Goal: Task Accomplishment & Management: Manage account settings

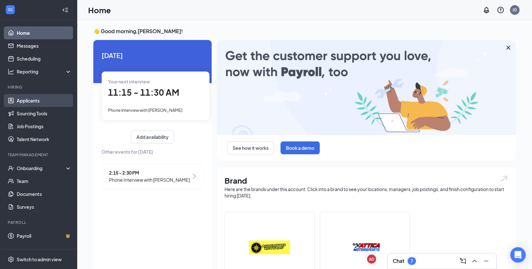
click at [28, 103] on link "Applicants" at bounding box center [44, 100] width 55 height 13
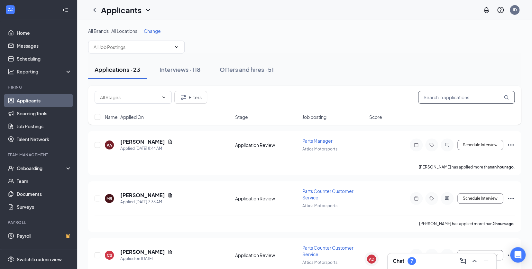
click at [460, 97] on input "text" at bounding box center [466, 97] width 97 height 13
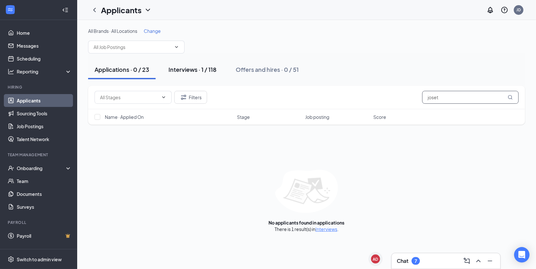
type input "joset"
click at [183, 70] on div "Interviews · 1 / 118" at bounding box center [193, 69] width 48 height 8
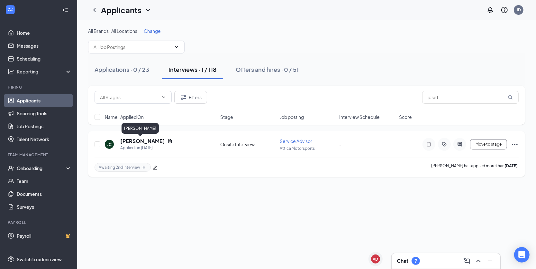
click at [141, 142] on h5 "[PERSON_NAME]" at bounding box center [142, 140] width 45 height 7
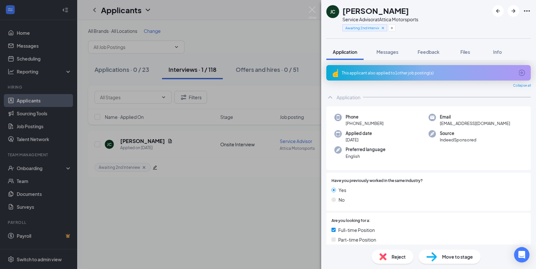
scroll to position [212, 0]
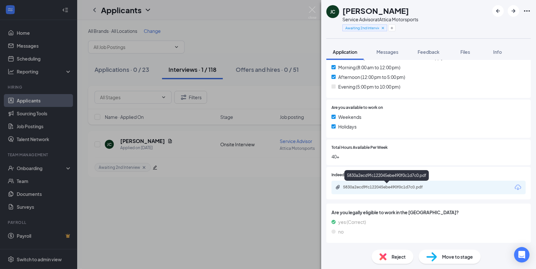
click at [436, 189] on div "5830a2ecd9fc122045ebe490f0c1d7c0.pdf" at bounding box center [388, 187] width 104 height 6
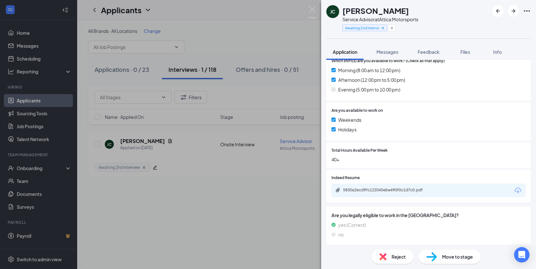
click at [396, 255] on span "Reject" at bounding box center [399, 256] width 14 height 7
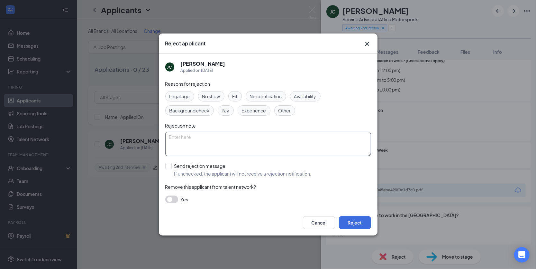
click at [273, 144] on textarea at bounding box center [268, 144] width 206 height 24
click at [192, 137] on textarea "Cancelled to pursue other opportunities." at bounding box center [268, 144] width 206 height 24
type textarea "Cancelled in person interview to pursue other opportunities."
click at [354, 222] on button "Reject" at bounding box center [355, 222] width 32 height 13
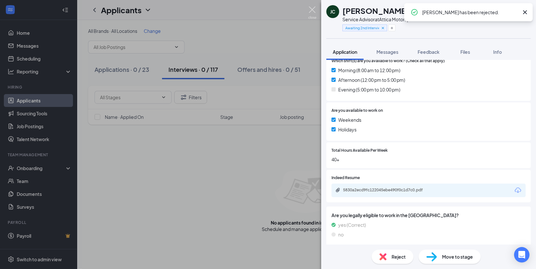
click at [313, 12] on img at bounding box center [313, 12] width 8 height 13
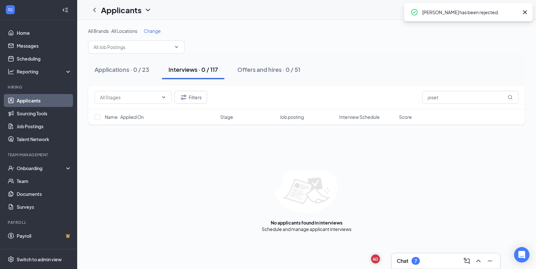
click at [45, 101] on link "Applicants" at bounding box center [44, 100] width 55 height 13
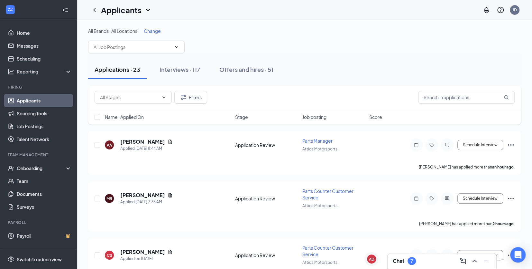
click at [419, 262] on div "Chat 7" at bounding box center [442, 261] width 98 height 10
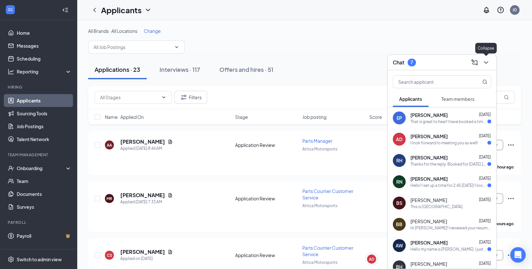
click at [486, 63] on icon "ChevronDown" at bounding box center [486, 63] width 8 height 8
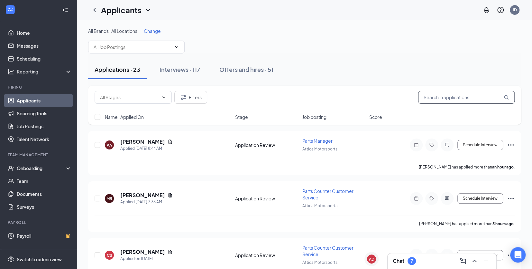
click at [424, 95] on input "text" at bounding box center [466, 97] width 97 height 13
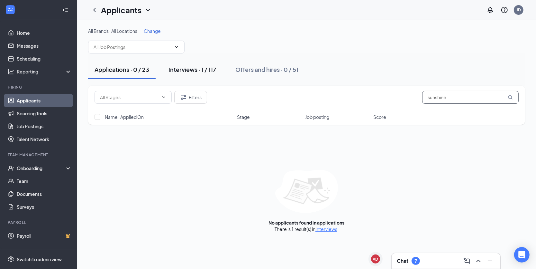
type input "sunshine"
click at [199, 72] on div "Interviews · 1 / 117" at bounding box center [193, 69] width 48 height 8
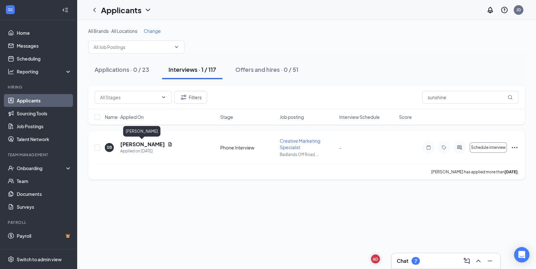
click at [136, 141] on h5 "[PERSON_NAME]" at bounding box center [142, 144] width 45 height 7
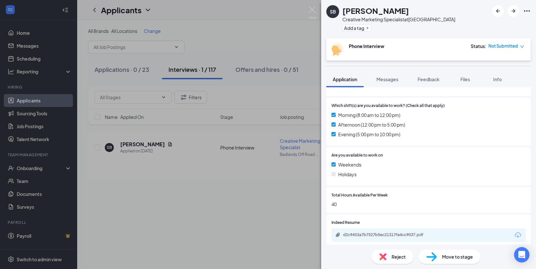
scroll to position [195, 0]
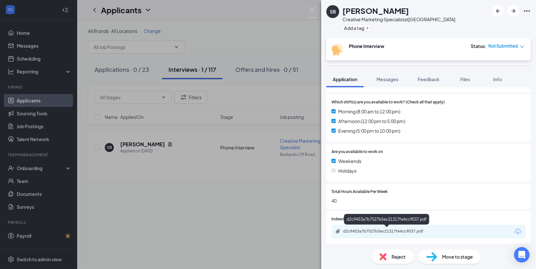
click at [411, 232] on div "d2c9453a7b7527b5ec21317fe4cc9037.pdf" at bounding box center [388, 231] width 90 height 5
click at [457, 259] on span "Move to stage" at bounding box center [458, 256] width 31 height 7
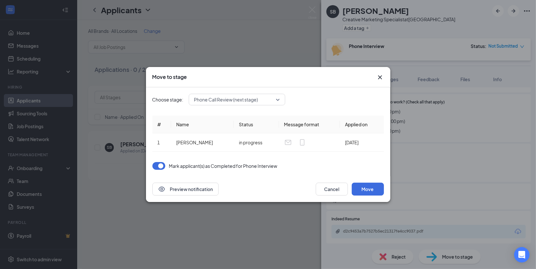
click at [244, 102] on span "Phone Call Review (next stage)" at bounding box center [226, 100] width 64 height 10
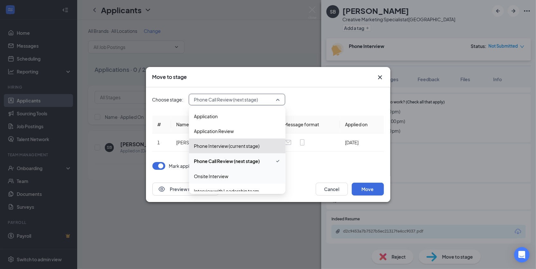
click at [232, 174] on span "Onsite Interview" at bounding box center [237, 176] width 86 height 7
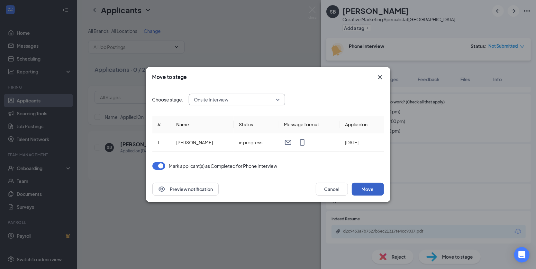
click at [380, 192] on button "Move" at bounding box center [368, 188] width 32 height 13
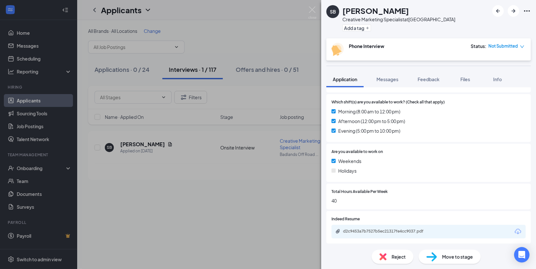
drag, startPoint x: 344, startPoint y: 91, endPoint x: 405, endPoint y: 101, distance: 61.3
click at [309, 13] on img at bounding box center [313, 12] width 8 height 13
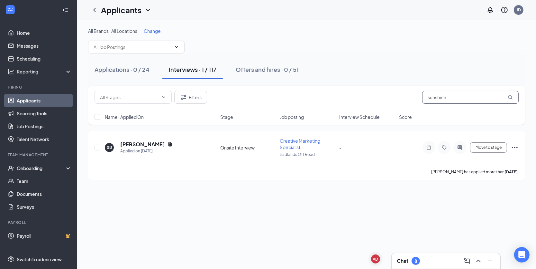
click at [439, 96] on input "sunshine" at bounding box center [471, 97] width 97 height 13
type input "[PERSON_NAME]"
click at [146, 144] on h5 "[PERSON_NAME]" at bounding box center [142, 144] width 45 height 7
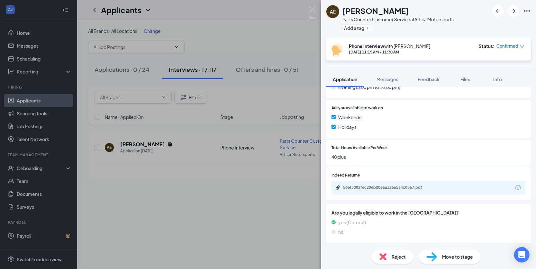
scroll to position [221, 0]
click at [397, 185] on div "56ef5082f6c296b00eaa1266534c8567.pdf" at bounding box center [388, 186] width 90 height 5
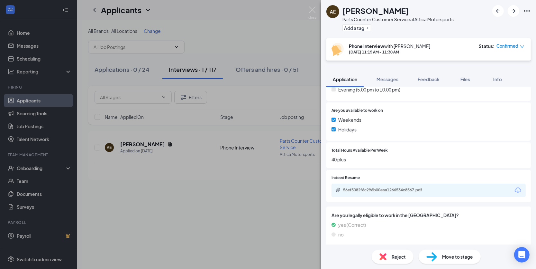
click at [407, 185] on div "56ef5082f6c296b00eaa1266534c8567.pdf" at bounding box center [429, 190] width 194 height 14
click at [406, 188] on div "56ef5082f6c296b00eaa1266534c8567.pdf" at bounding box center [388, 189] width 90 height 5
click at [361, 29] on button "Add a tag" at bounding box center [357, 27] width 29 height 7
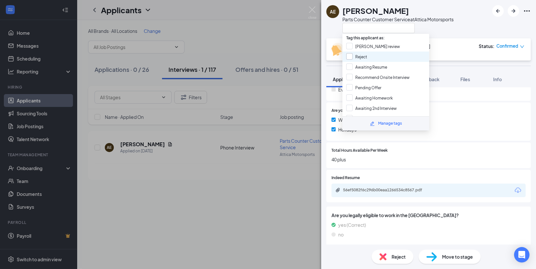
click at [350, 55] on input "Reject" at bounding box center [357, 56] width 21 height 7
checkbox input "true"
click at [451, 29] on div at bounding box center [398, 28] width 111 height 11
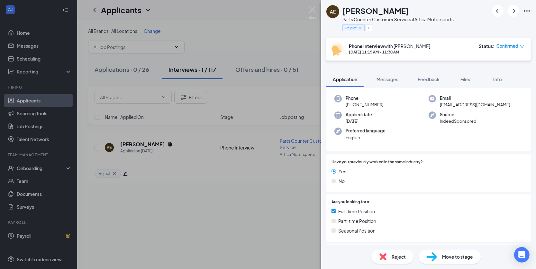
scroll to position [0, 0]
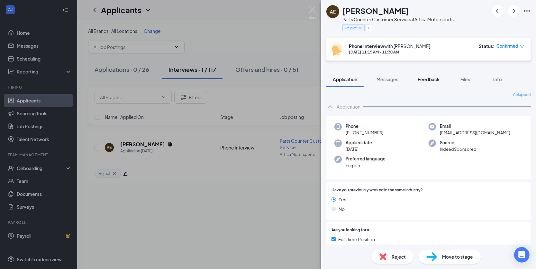
click at [428, 77] on span "Feedback" at bounding box center [429, 79] width 22 height 6
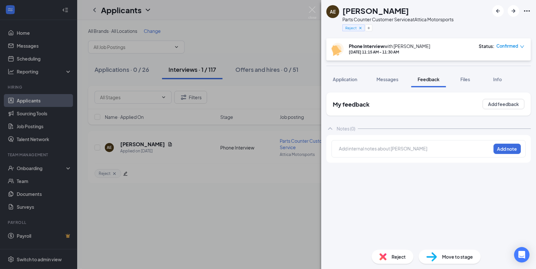
click at [399, 145] on div at bounding box center [415, 149] width 152 height 9
click at [399, 150] on div at bounding box center [416, 148] width 152 height 7
click at [386, 149] on div at bounding box center [416, 148] width 152 height 7
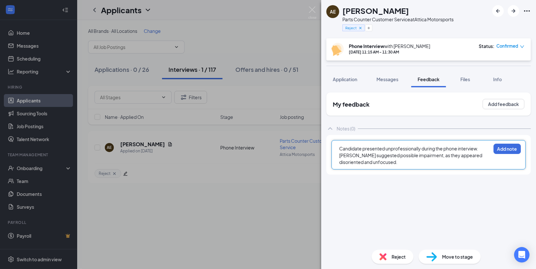
click at [341, 146] on span "Candidate presented unprofessionally during the phone interview. [PERSON_NAME] …" at bounding box center [412, 154] width 144 height 19
click at [432, 164] on div "Candidate presented unprofessionally during the phone interview. [PERSON_NAME] …" at bounding box center [416, 155] width 152 height 20
click at [501, 147] on button "Add note" at bounding box center [507, 149] width 27 height 10
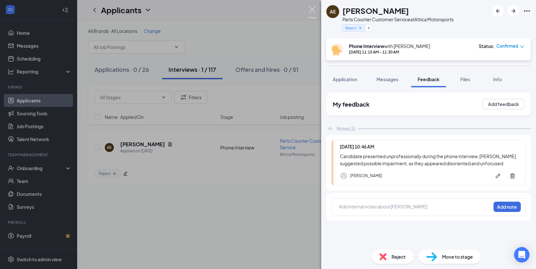
click at [313, 14] on img at bounding box center [313, 12] width 8 height 13
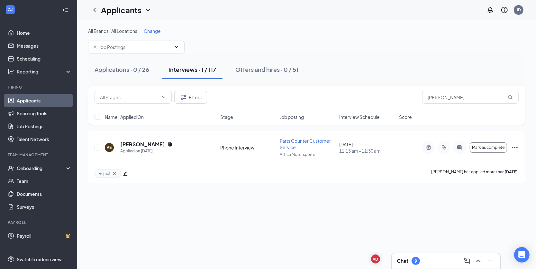
click at [412, 261] on div "Chat 9" at bounding box center [408, 261] width 23 height 8
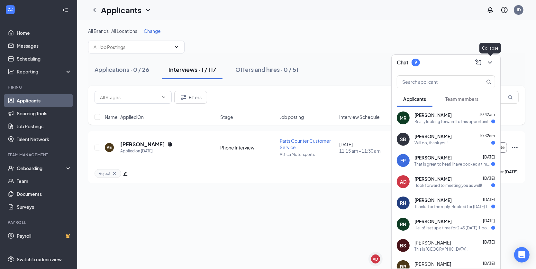
click at [493, 65] on icon "ChevronDown" at bounding box center [491, 63] width 8 height 8
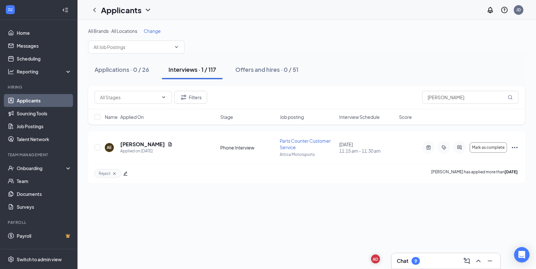
click at [416, 260] on div "9" at bounding box center [416, 260] width 3 height 5
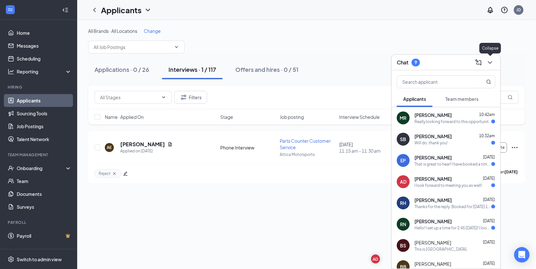
click at [489, 62] on icon "ChevronDown" at bounding box center [491, 63] width 8 height 8
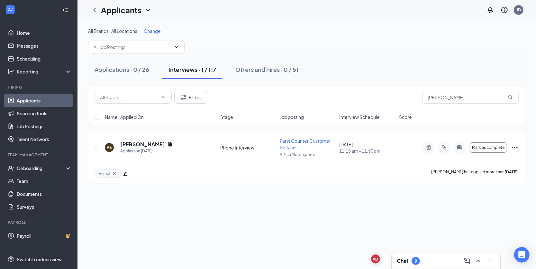
click at [21, 104] on link "Applicants" at bounding box center [44, 100] width 55 height 13
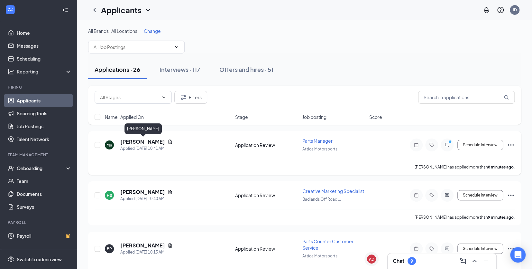
click at [159, 138] on h5 "[PERSON_NAME]" at bounding box center [142, 141] width 45 height 7
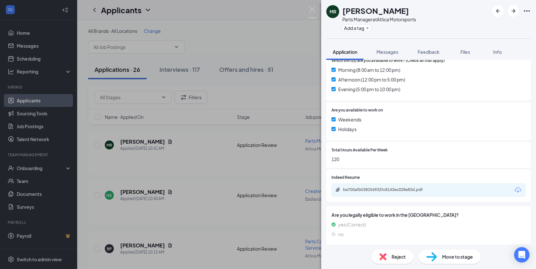
scroll to position [194, 0]
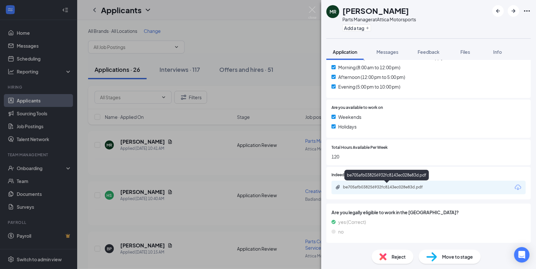
click at [405, 187] on div "be705afb038256932fc8143ec028e83d.pdf" at bounding box center [388, 186] width 90 height 5
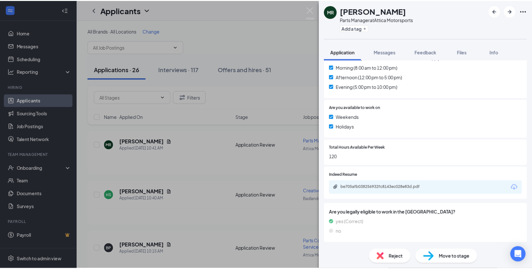
scroll to position [191, 0]
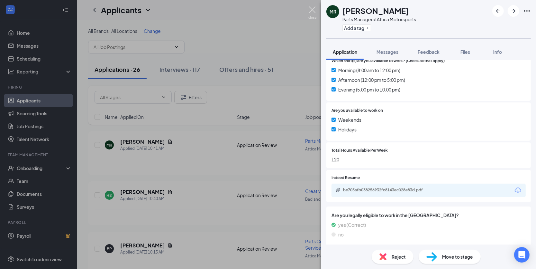
click at [314, 7] on img at bounding box center [313, 12] width 8 height 13
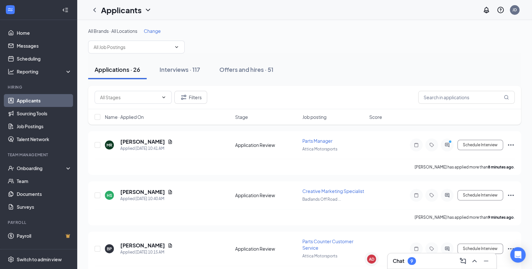
click at [43, 103] on link "Applicants" at bounding box center [44, 100] width 55 height 13
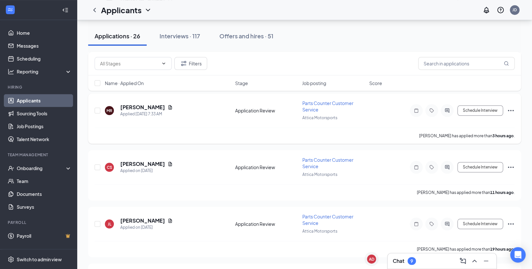
scroll to position [245, 0]
click at [438, 68] on input "text" at bounding box center [466, 63] width 97 height 13
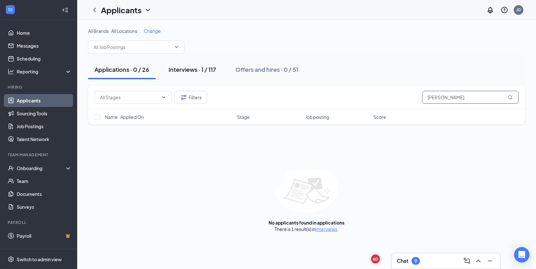
type input "[PERSON_NAME]"
click at [200, 68] on div "Interviews · 1 / 117" at bounding box center [193, 69] width 48 height 8
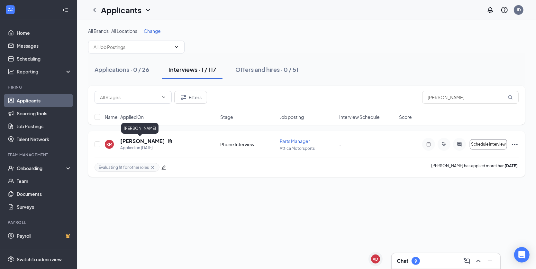
click at [126, 142] on h5 "[PERSON_NAME]" at bounding box center [142, 140] width 45 height 7
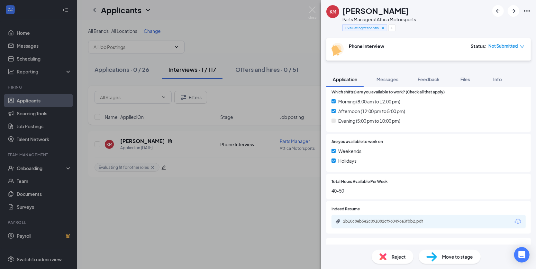
scroll to position [188, 0]
click at [387, 222] on div "2b10c8eb5e2c091082cf960496a3fbb2.pdf" at bounding box center [388, 220] width 90 height 5
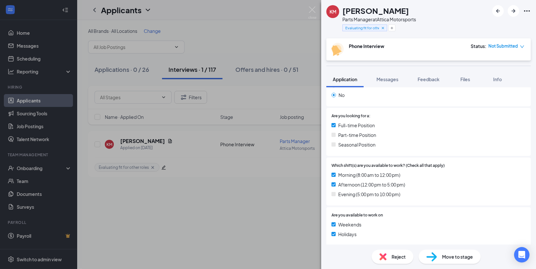
scroll to position [0, 0]
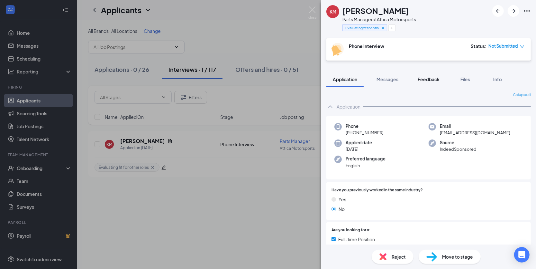
click at [434, 77] on span "Feedback" at bounding box center [429, 79] width 22 height 6
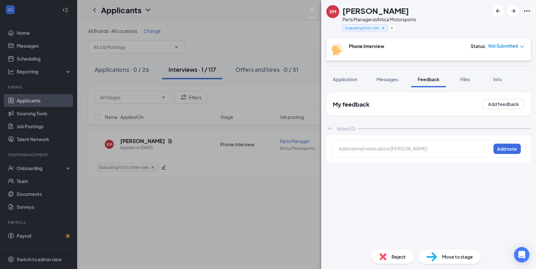
click at [390, 150] on div at bounding box center [416, 148] width 152 height 7
click at [506, 151] on button "Add note" at bounding box center [507, 149] width 27 height 10
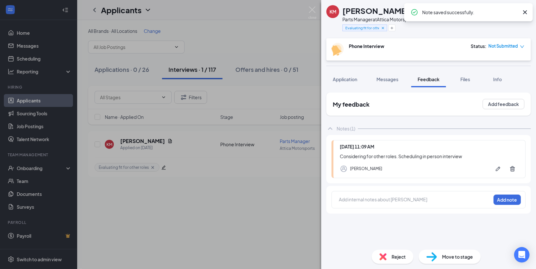
click at [456, 254] on span "Move to stage" at bounding box center [458, 256] width 31 height 7
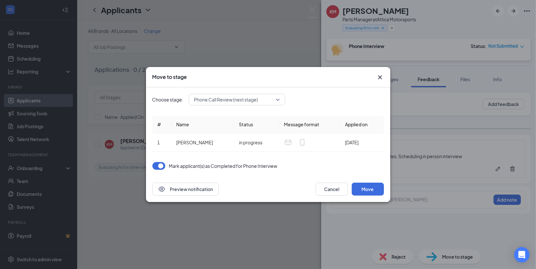
click at [278, 99] on span "Phone Call Review (next stage)" at bounding box center [237, 100] width 86 height 10
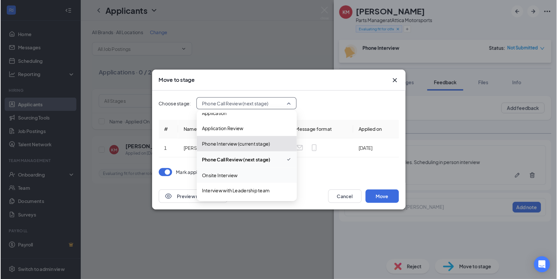
scroll to position [8, 0]
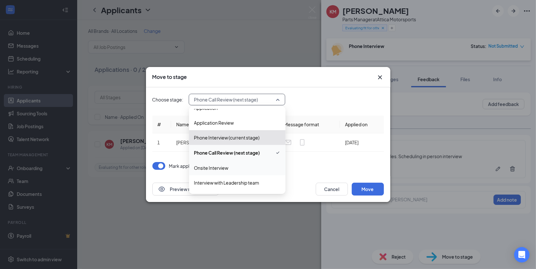
click at [240, 169] on span "Onsite Interview" at bounding box center [237, 167] width 86 height 7
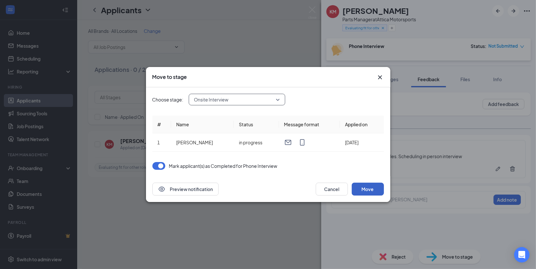
click at [366, 184] on button "Move" at bounding box center [368, 188] width 32 height 13
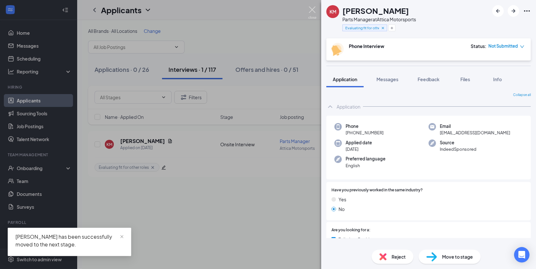
click at [310, 12] on img at bounding box center [313, 12] width 8 height 13
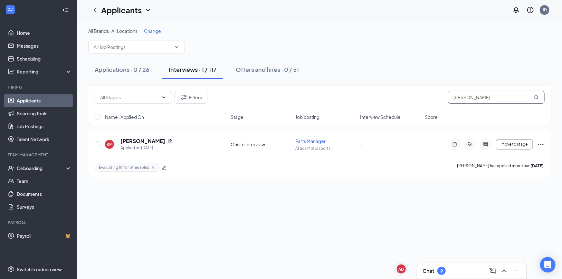
click at [475, 94] on input "[PERSON_NAME]" at bounding box center [496, 97] width 97 height 13
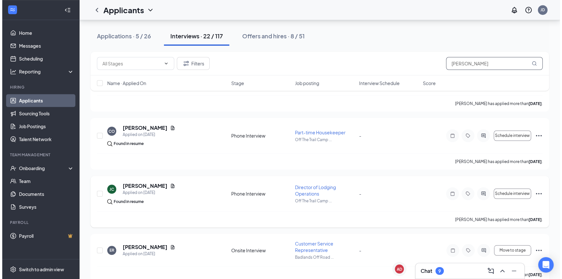
scroll to position [735, 0]
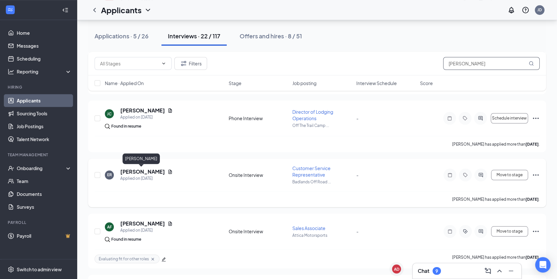
type input "[PERSON_NAME]"
click at [145, 172] on h5 "[PERSON_NAME]" at bounding box center [142, 171] width 45 height 7
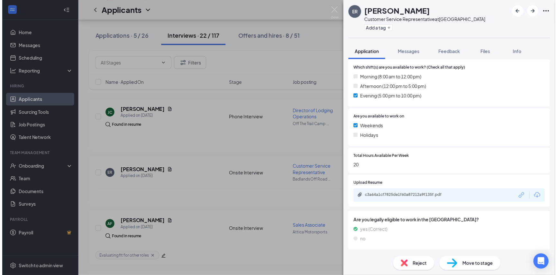
scroll to position [199, 0]
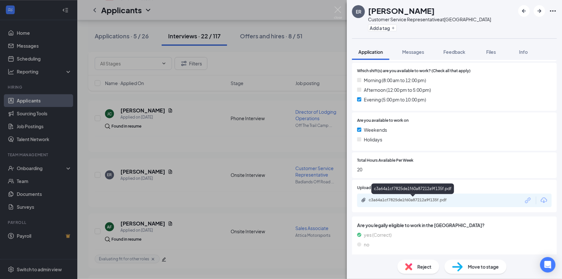
click at [437, 199] on div "c3a64a1cf7825de1f60a87212a9f135f.pdf" at bounding box center [414, 199] width 90 height 5
drag, startPoint x: 337, startPoint y: 11, endPoint x: 299, endPoint y: 219, distance: 211.7
click at [337, 11] on img at bounding box center [338, 12] width 8 height 13
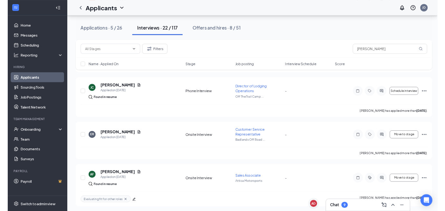
scroll to position [735, 0]
